Goal: Information Seeking & Learning: Learn about a topic

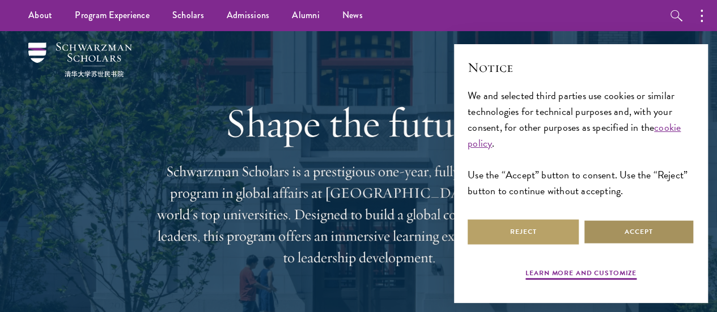
click at [622, 222] on button "Accept" at bounding box center [638, 232] width 111 height 26
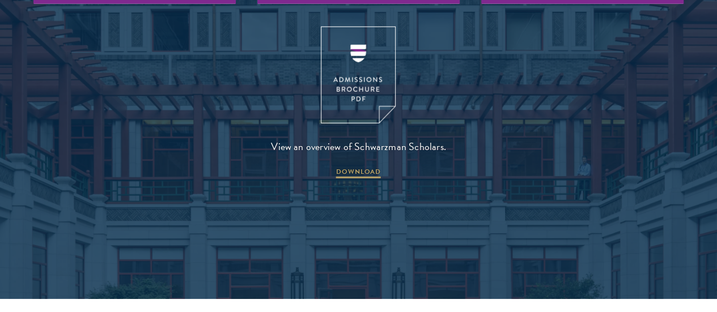
scroll to position [1478, 0]
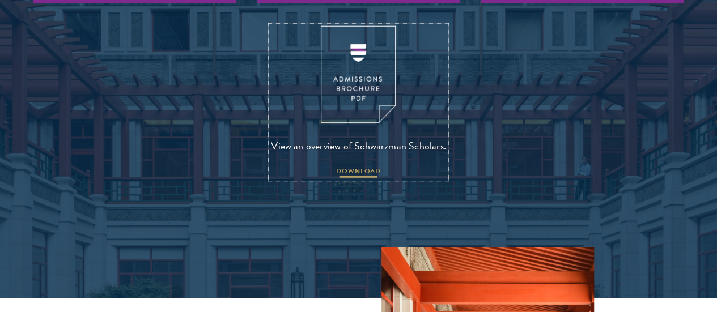
click at [356, 180] on span "DOWNLOAD" at bounding box center [358, 173] width 45 height 14
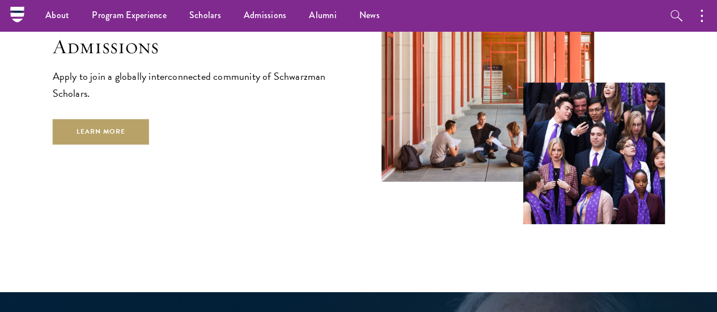
scroll to position [1826, 0]
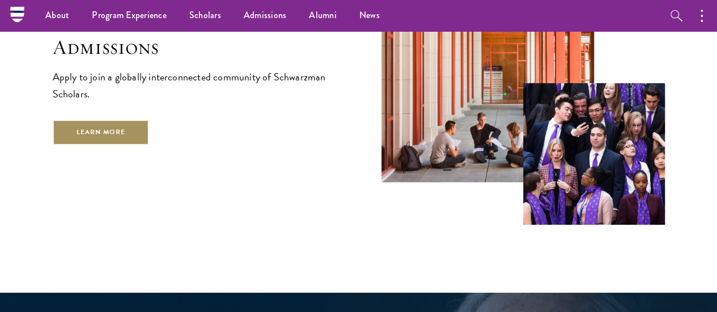
click at [150, 145] on link "Learn More" at bounding box center [101, 133] width 97 height 26
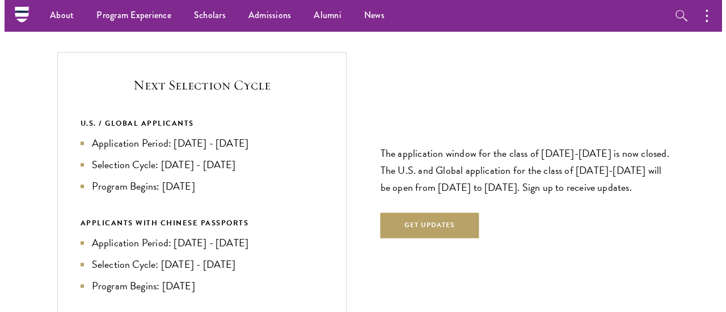
scroll to position [2373, 0]
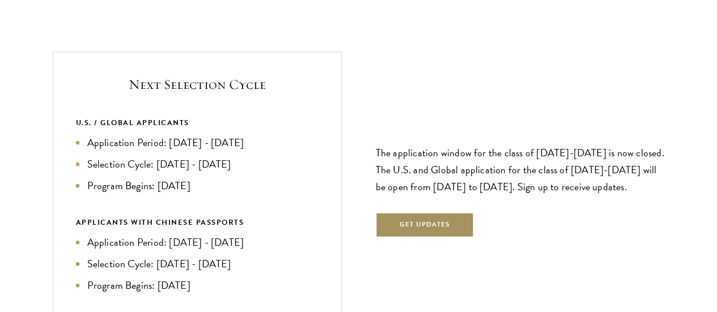
click at [404, 213] on button "Get Updates" at bounding box center [425, 226] width 99 height 26
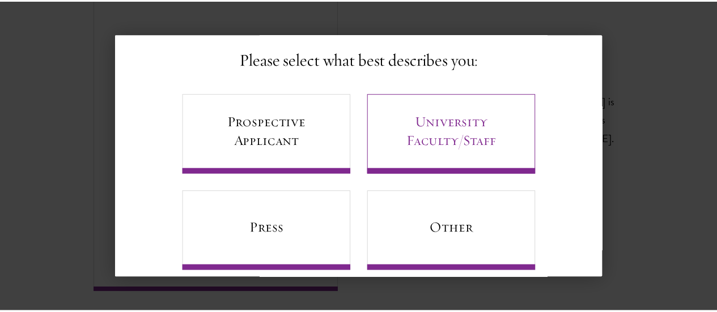
scroll to position [92, 0]
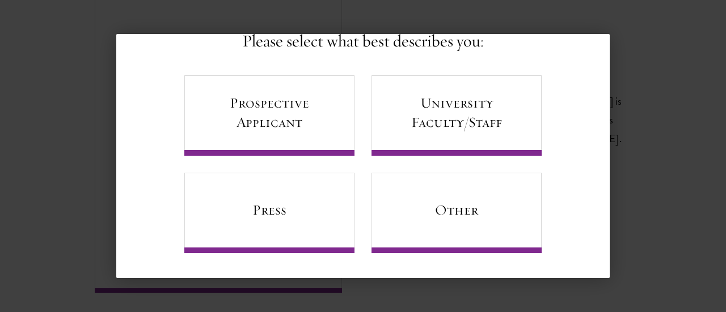
click at [665, 73] on div "Back Stay Connected Please select what best describes you: Prospective Applican…" at bounding box center [363, 156] width 726 height 244
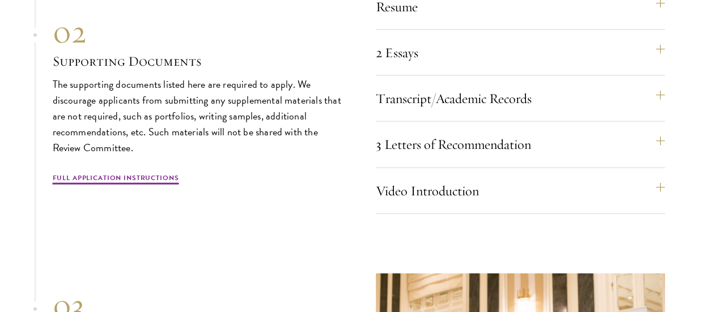
scroll to position [3481, 0]
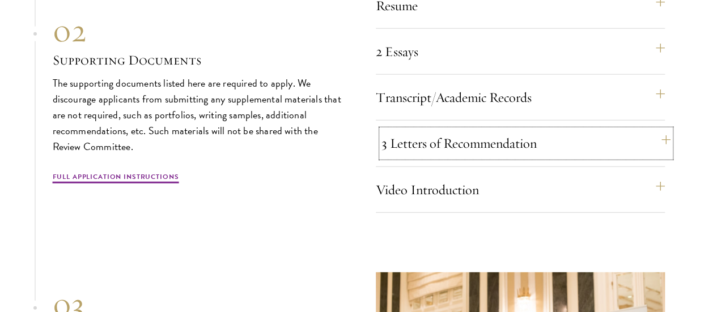
click at [445, 157] on button "3 Letters of Recommendation" at bounding box center [526, 143] width 289 height 27
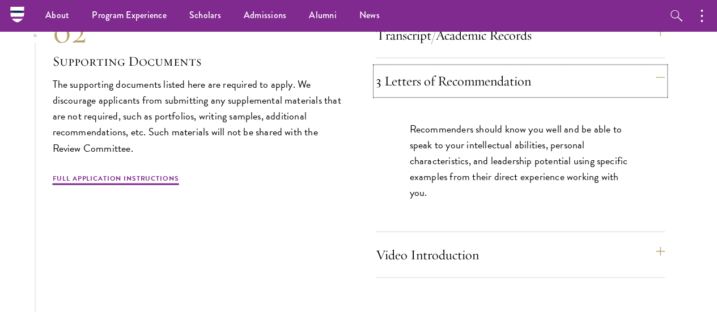
scroll to position [3541, 0]
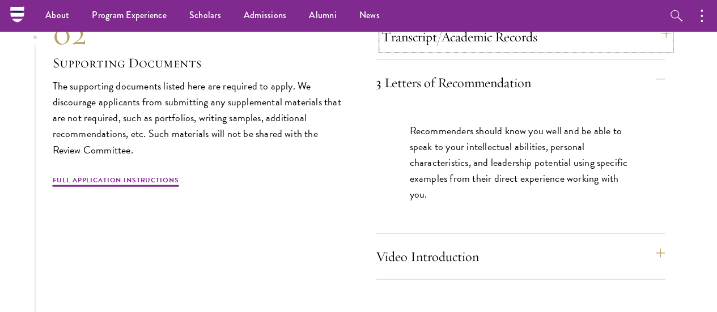
click at [489, 50] on button "Transcript/Academic Records" at bounding box center [526, 36] width 289 height 27
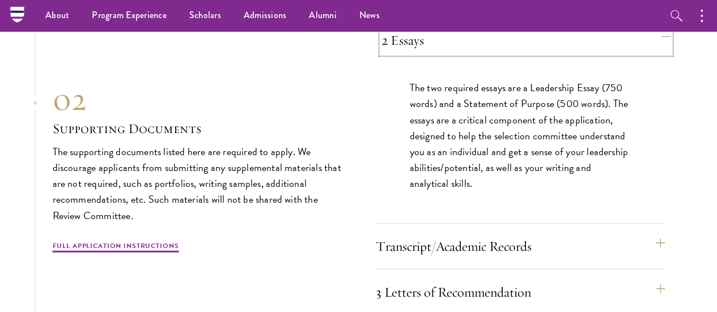
scroll to position [3490, 0]
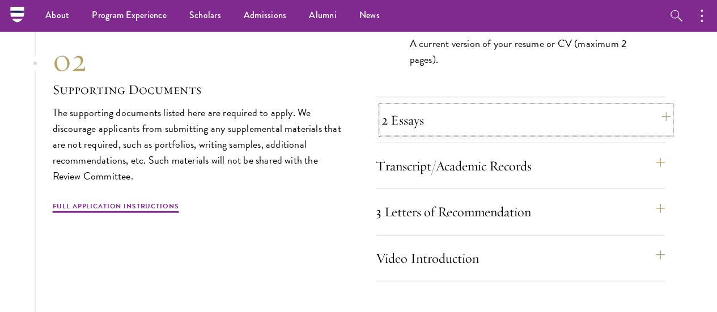
click at [468, 134] on button "2 Essays" at bounding box center [526, 120] width 289 height 27
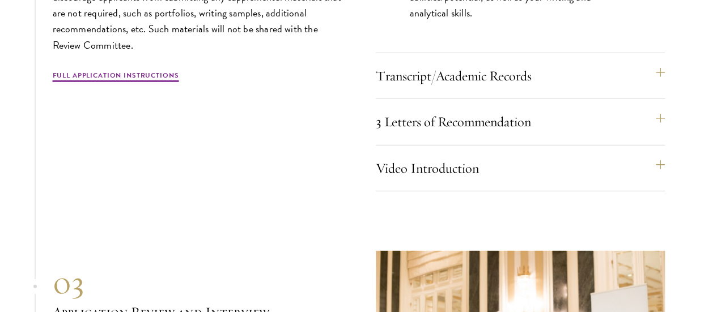
scroll to position [3664, 0]
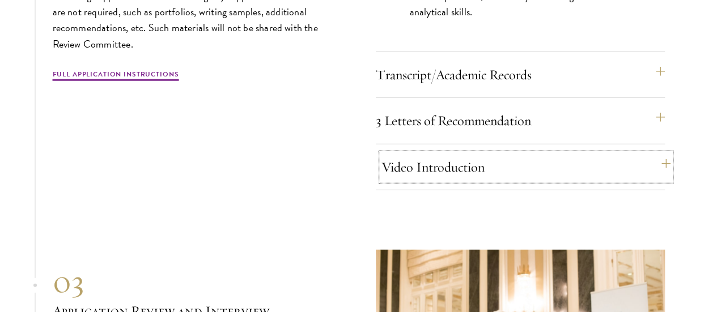
click at [455, 181] on button "Video Introduction" at bounding box center [526, 167] width 289 height 27
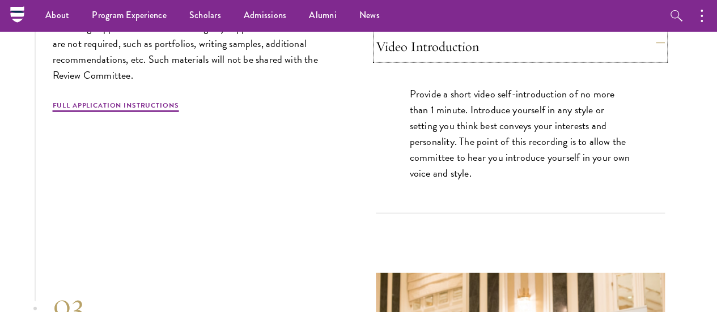
scroll to position [3623, 0]
